Goal: Find specific page/section: Find specific page/section

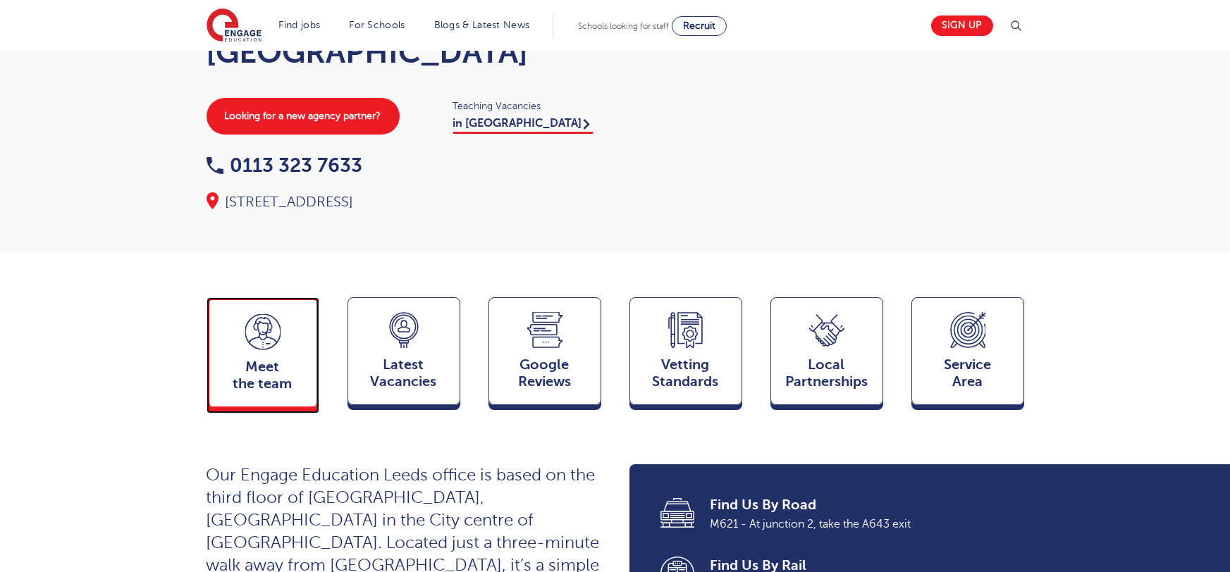
click at [218, 319] on div "Meet the team Team" at bounding box center [263, 352] width 113 height 110
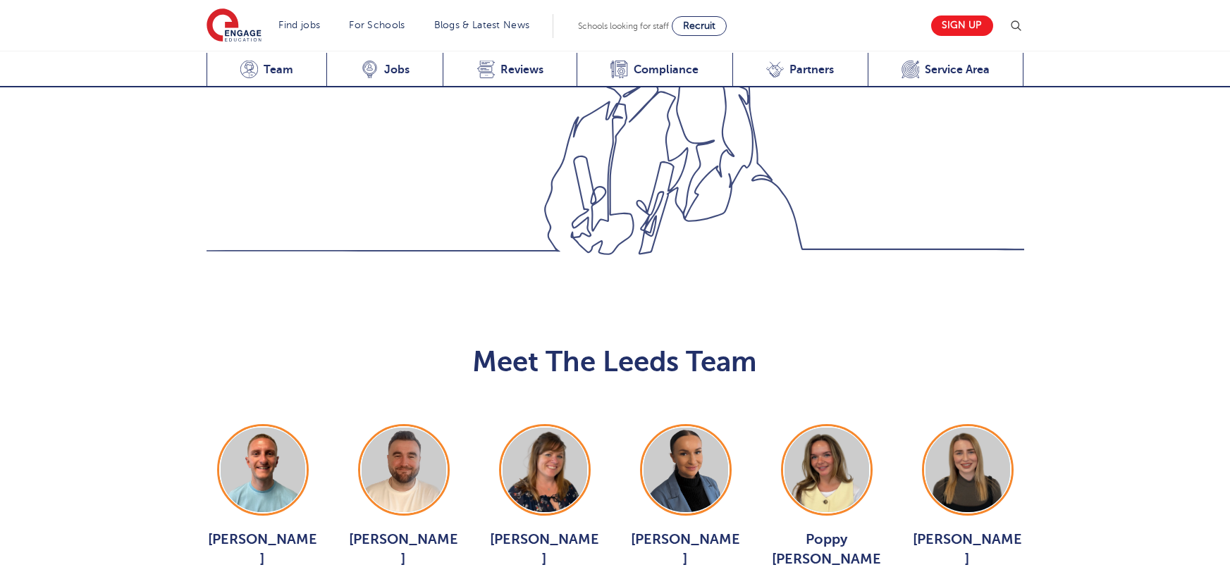
scroll to position [1539, 0]
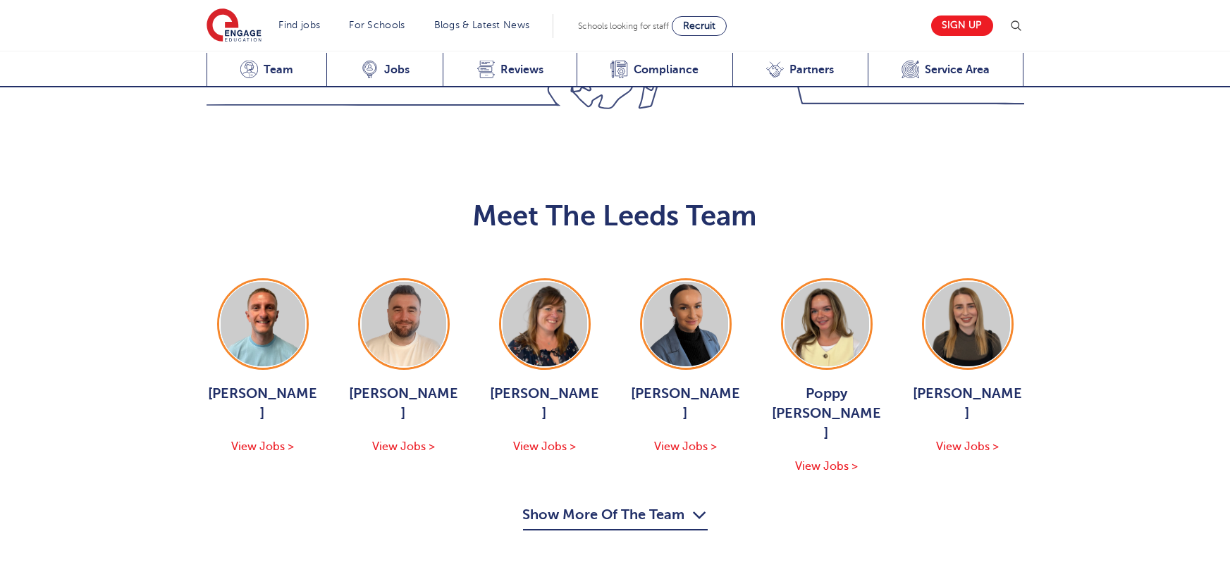
click at [617, 375] on div "Meet The Leeds Team George Dignam View Jobs > Chris Rushton View Jobs > Joanne …" at bounding box center [615, 357] width 1230 height 442
click at [622, 504] on button "Show More Of The Team" at bounding box center [615, 517] width 185 height 27
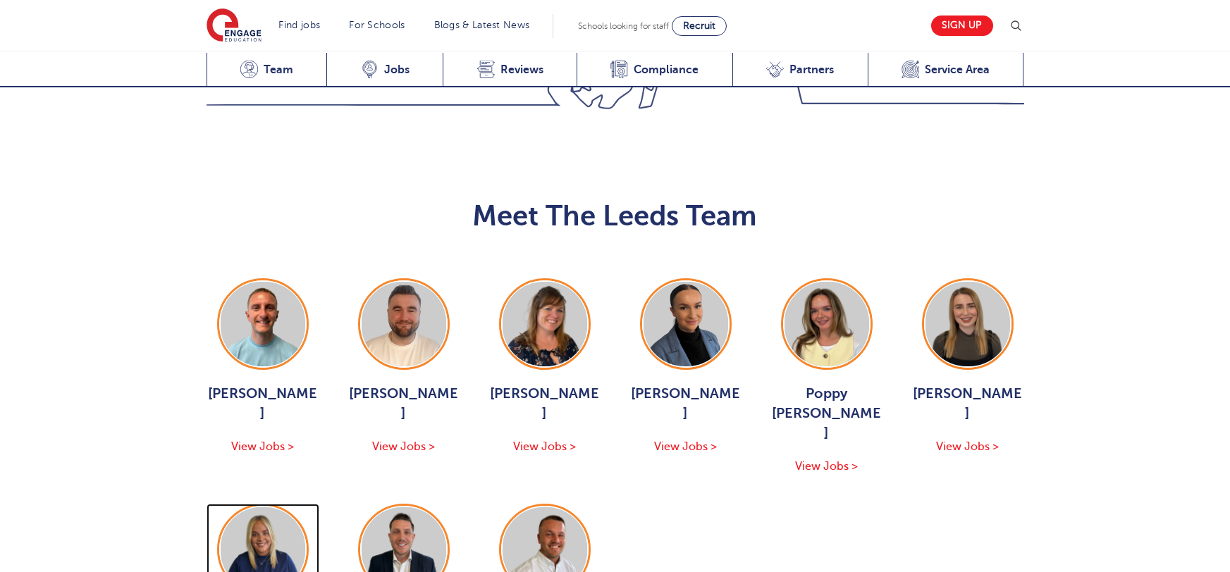
click at [231, 508] on img at bounding box center [263, 550] width 85 height 85
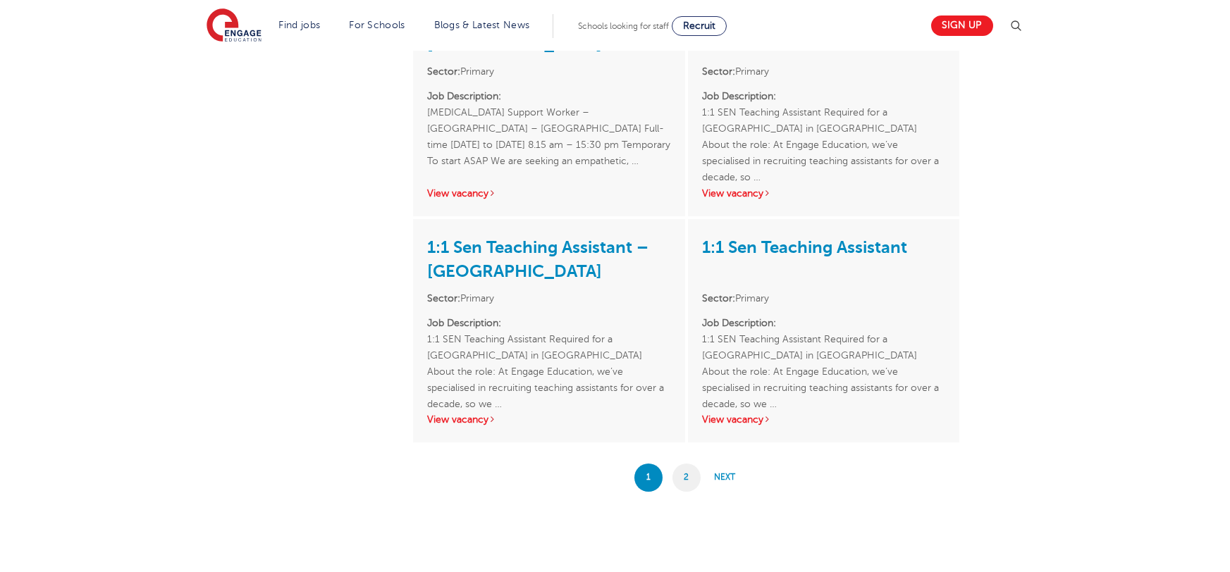
scroll to position [2418, 0]
click at [685, 464] on link "2" at bounding box center [686, 478] width 28 height 28
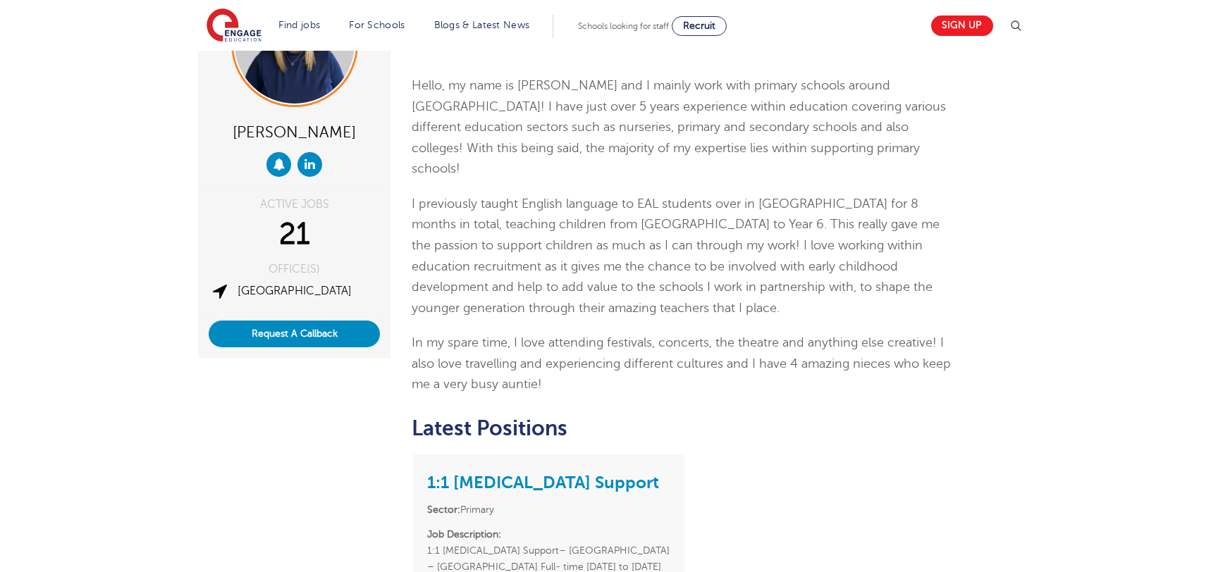
scroll to position [242, 0]
